Goal: Information Seeking & Learning: Find specific fact

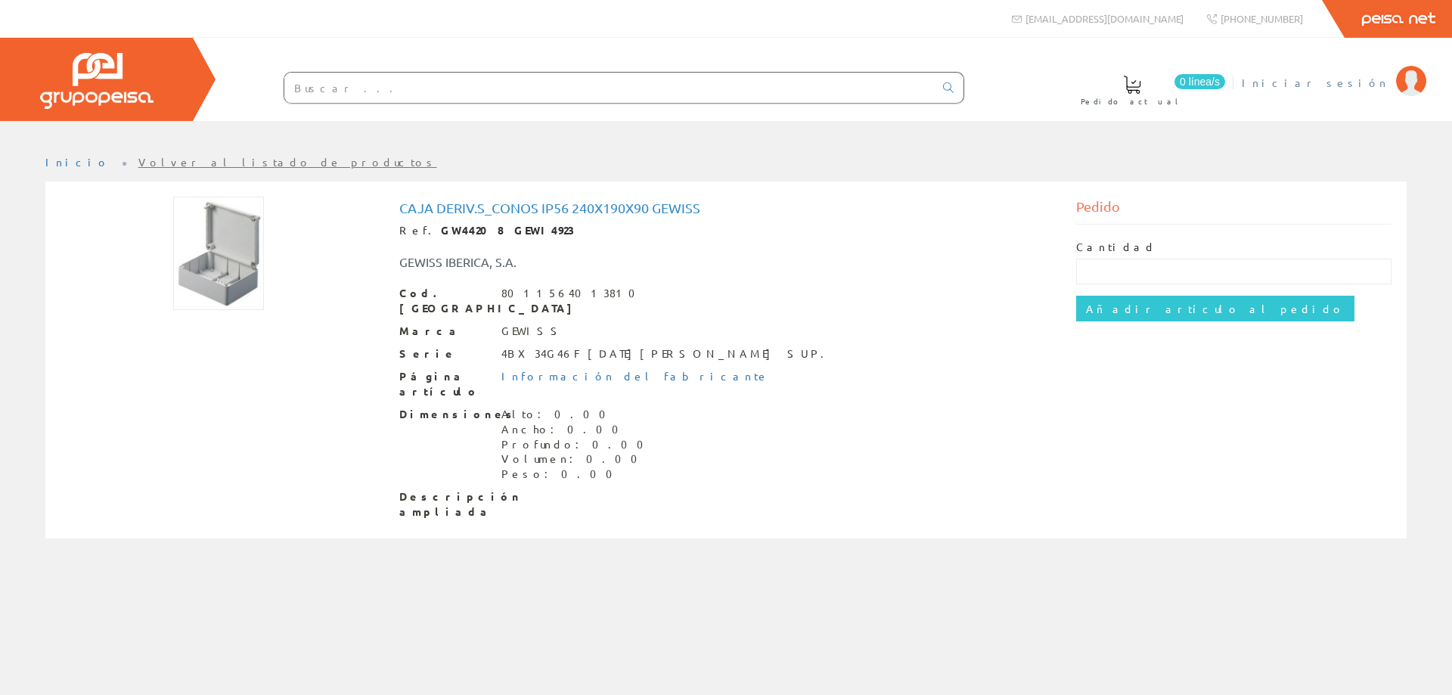
click at [1350, 79] on span "Iniciar sesión" at bounding box center [1314, 82] width 147 height 15
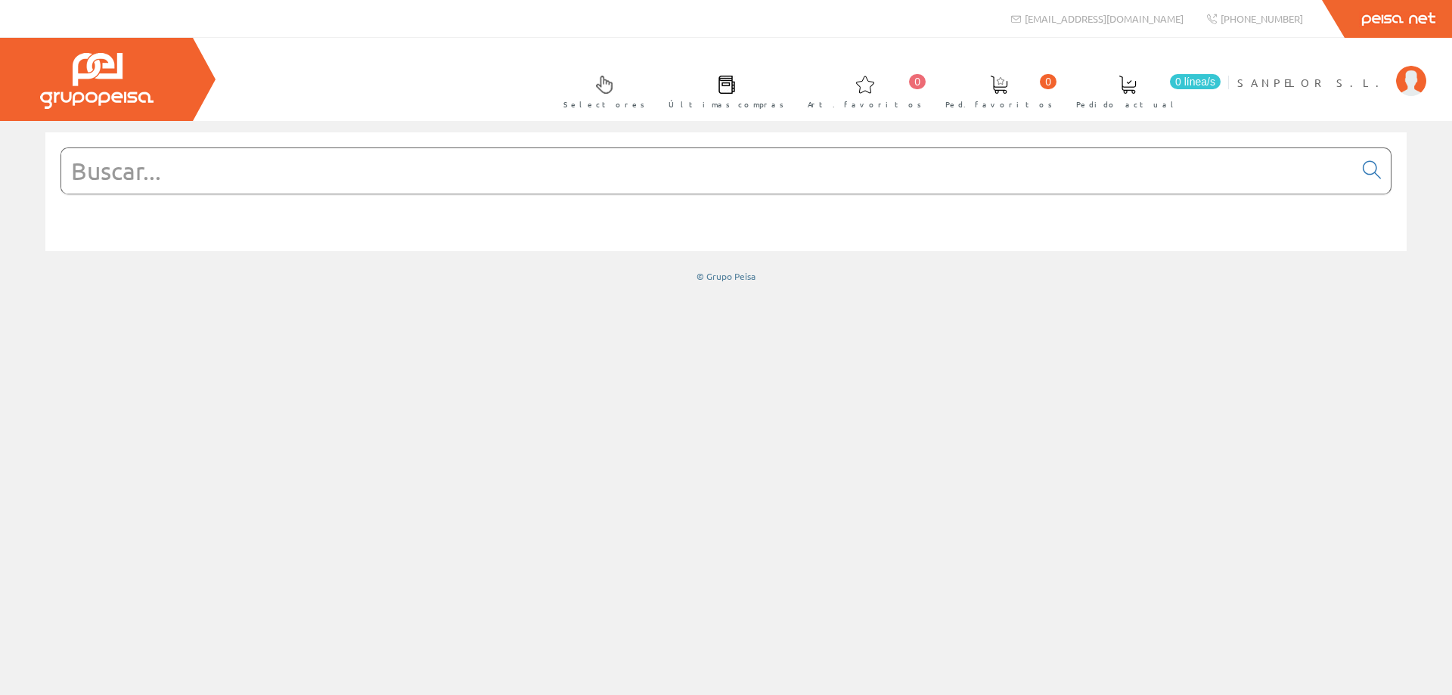
click at [182, 176] on input "text" at bounding box center [707, 170] width 1292 height 45
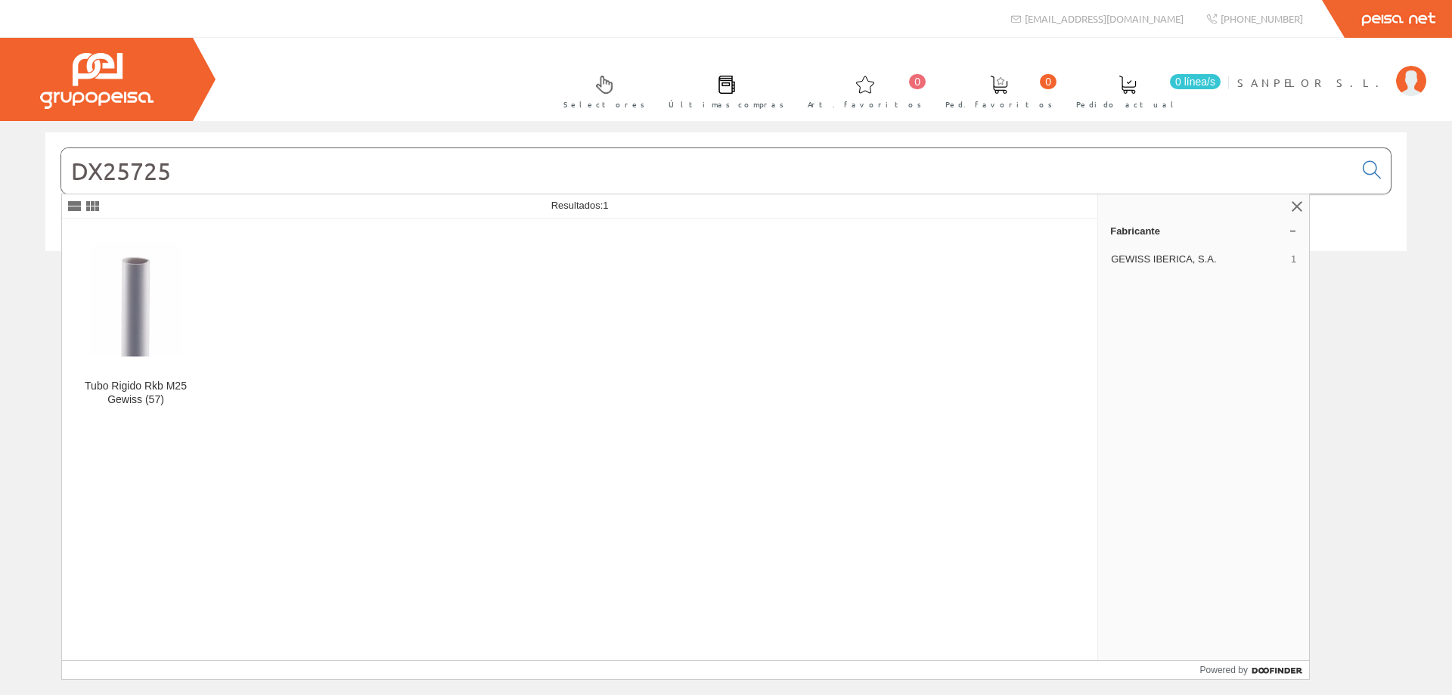
type input "DX25725"
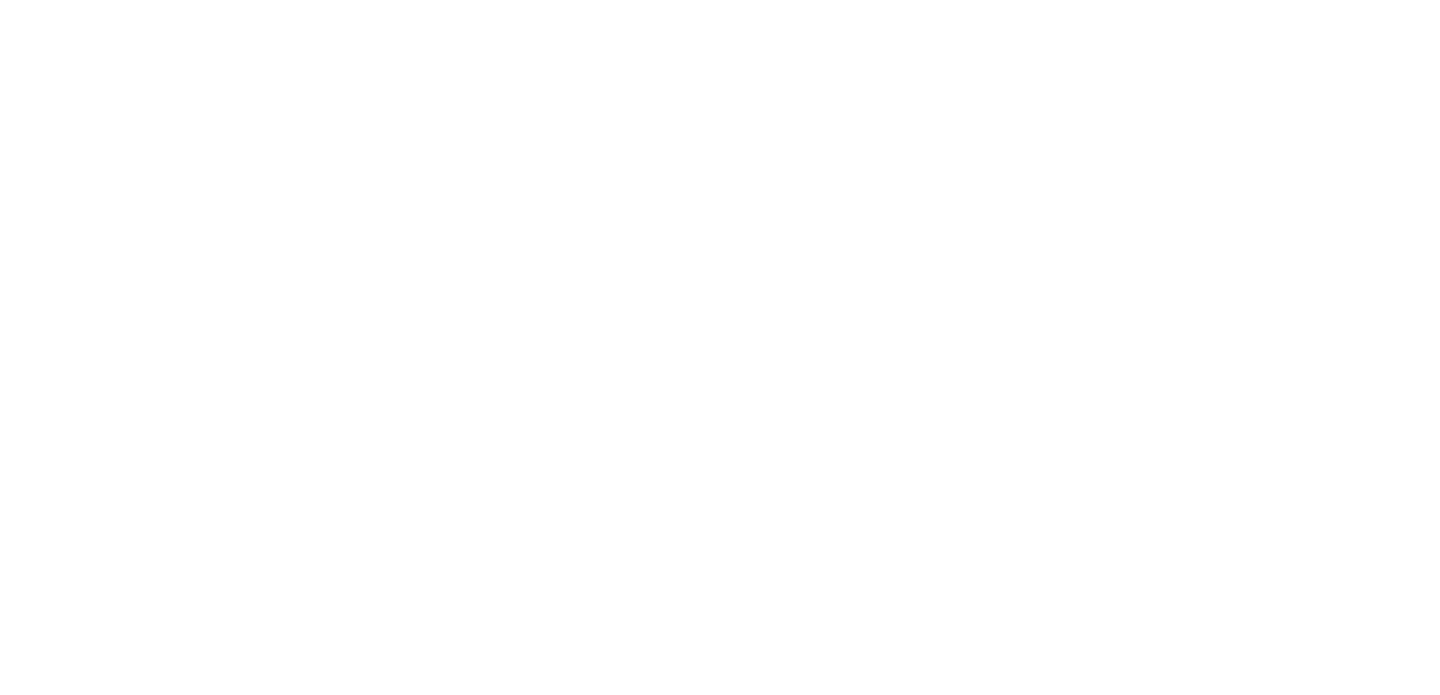
click at [0, 0] on html at bounding box center [0, 0] width 0 height 0
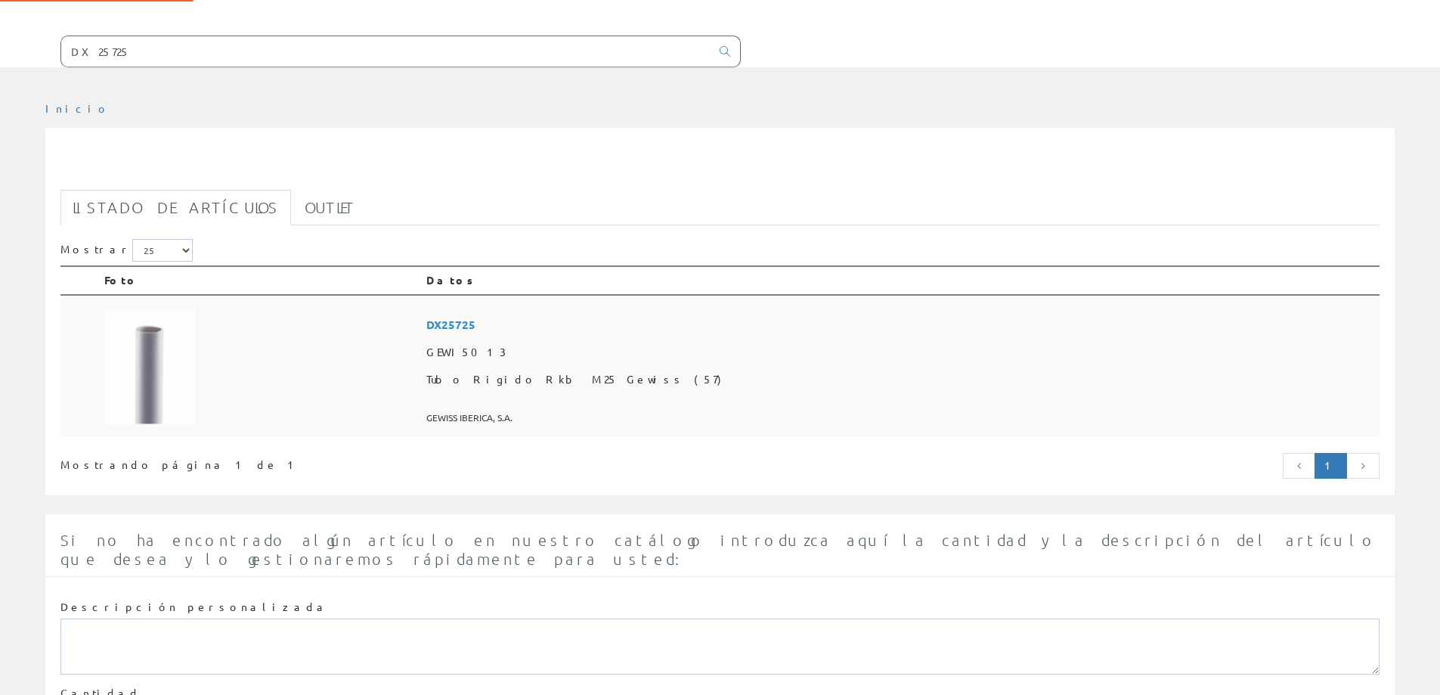
scroll to position [151, 0]
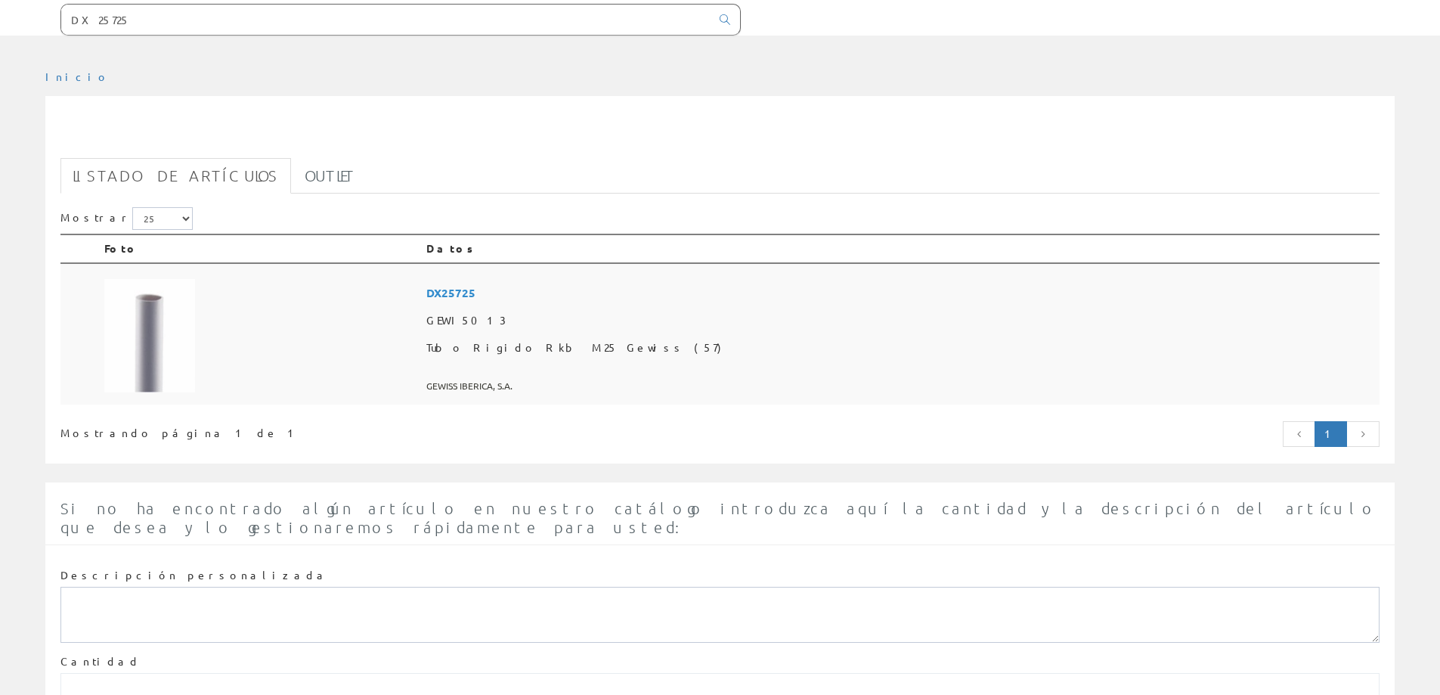
click at [606, 295] on span "DX25725" at bounding box center [899, 293] width 947 height 28
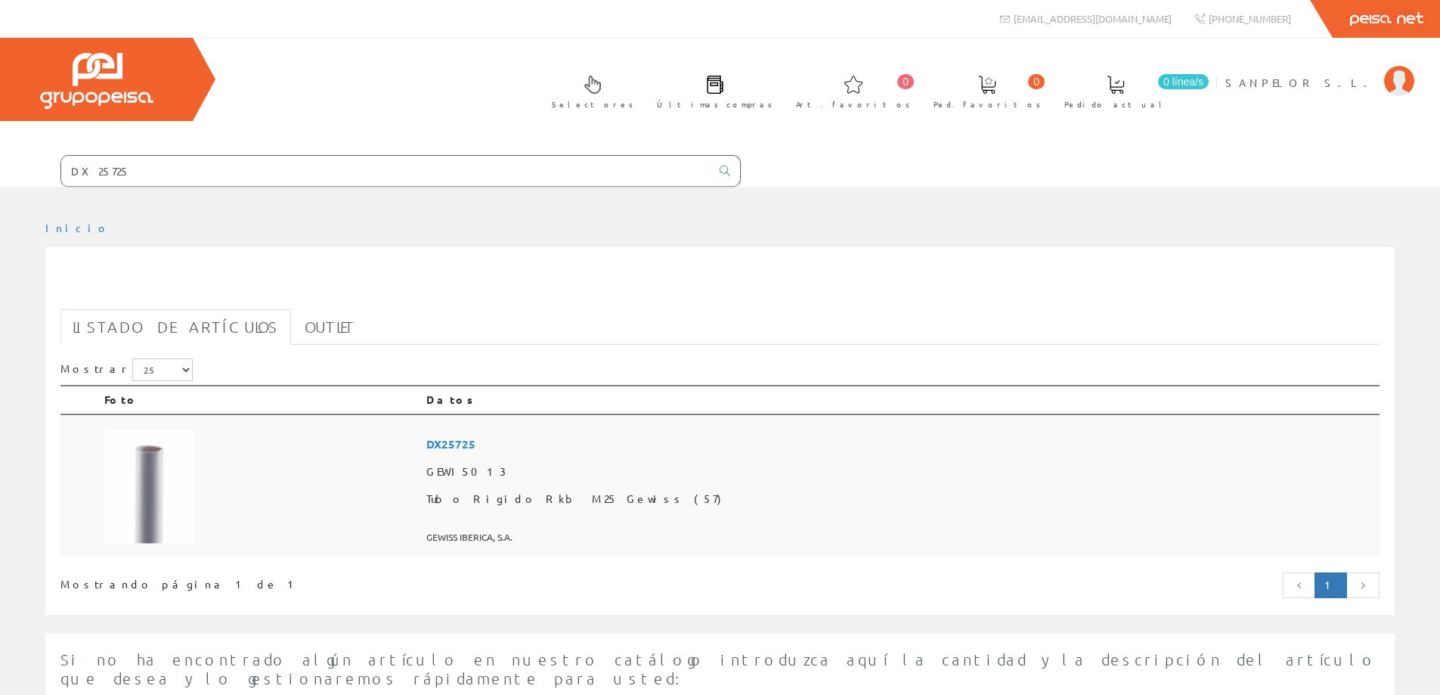
scroll to position [151, 0]
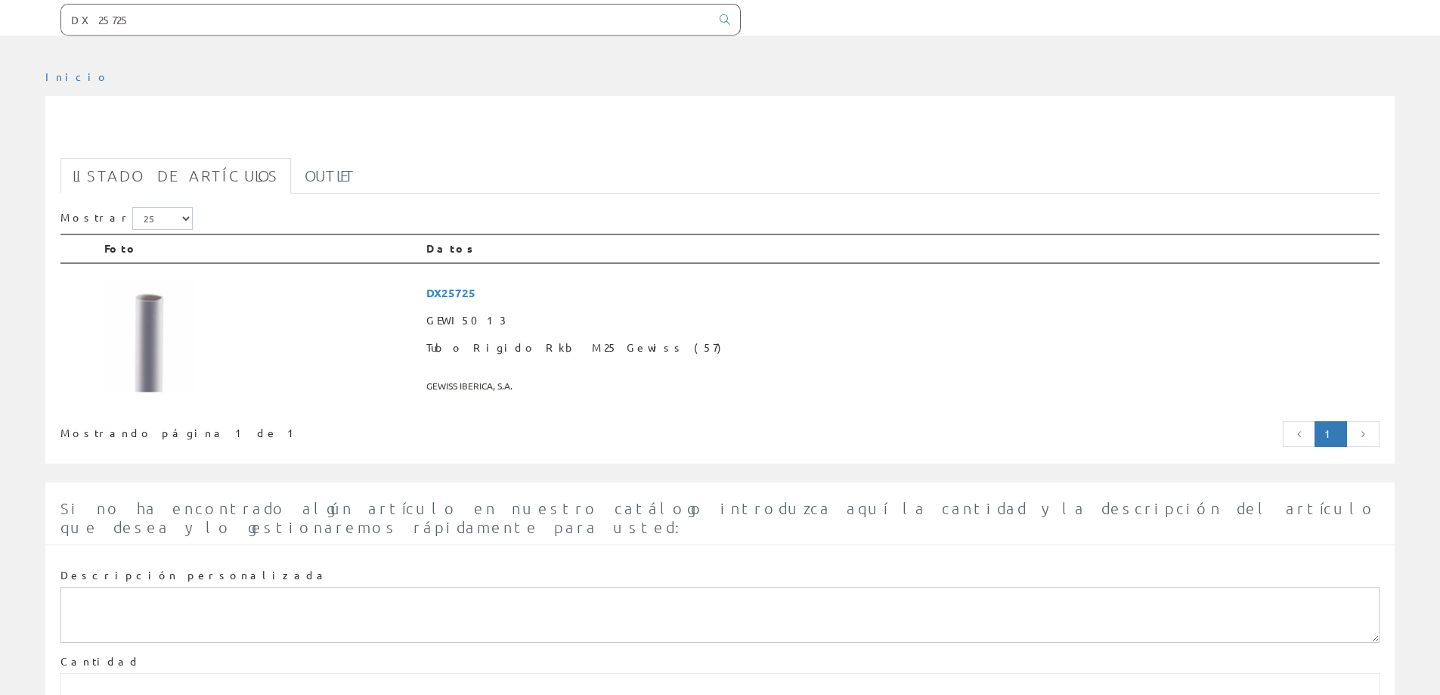
click at [132, 25] on input "DX25725" at bounding box center [385, 20] width 649 height 30
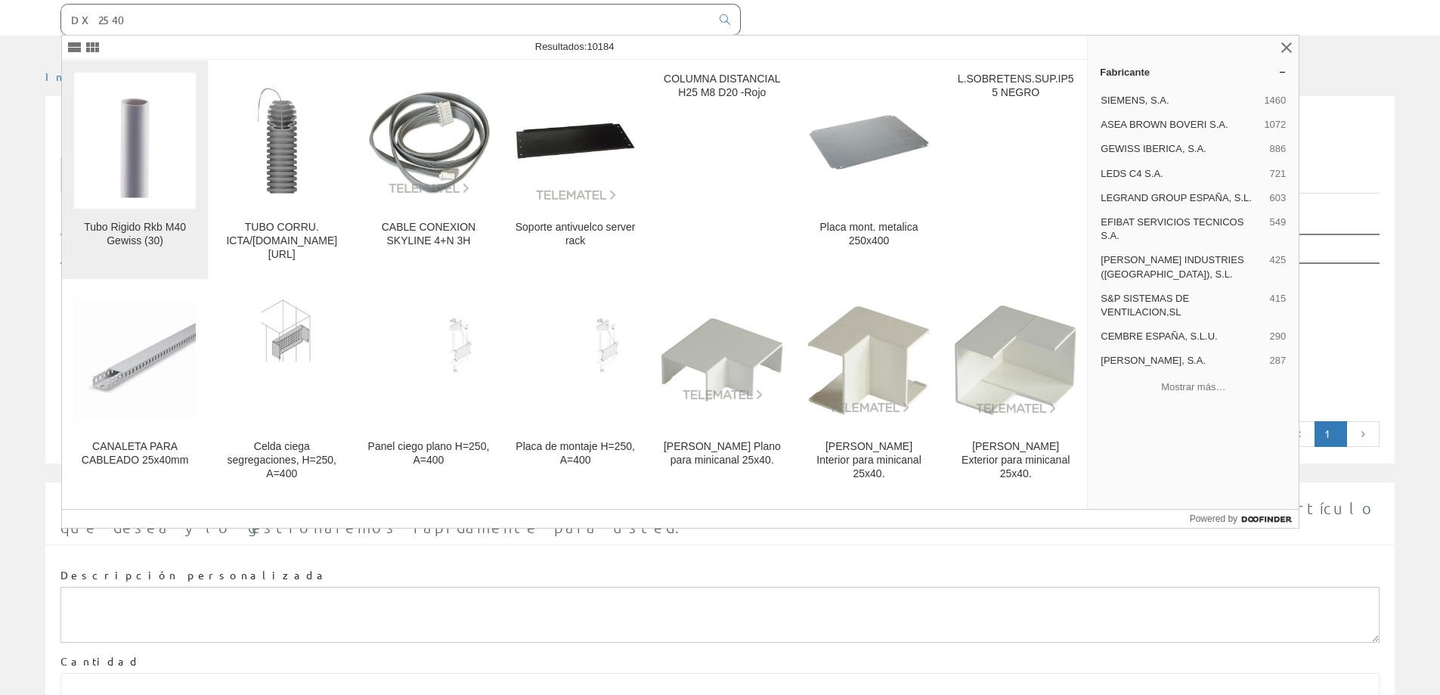
type input "DX2540"
click at [133, 167] on img at bounding box center [135, 140] width 92 height 115
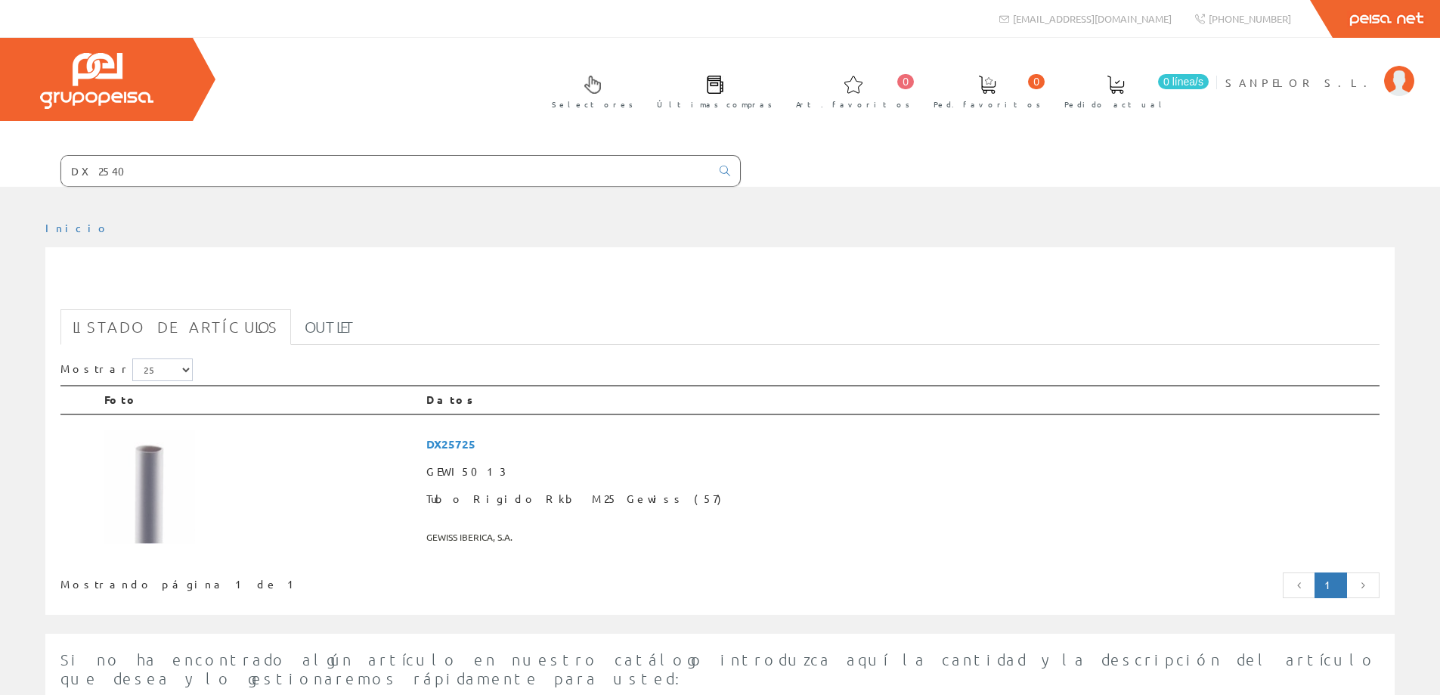
scroll to position [151, 0]
